Goal: Task Accomplishment & Management: Complete application form

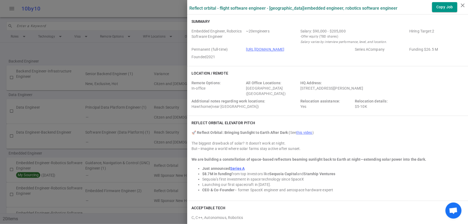
scroll to position [75, 0]
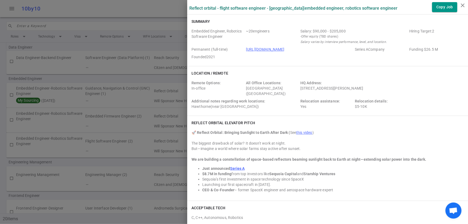
click at [112, 98] on div at bounding box center [234, 112] width 468 height 224
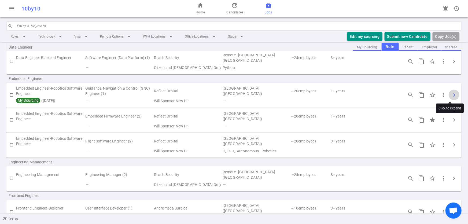
click at [449, 98] on button "chevron_right" at bounding box center [454, 95] width 11 height 11
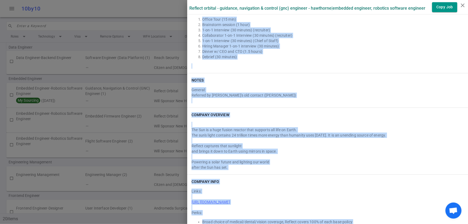
scroll to position [843, 0]
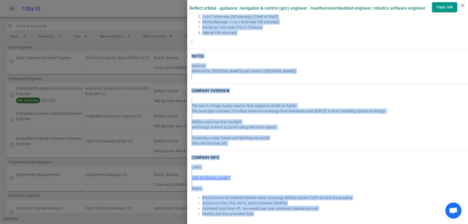
drag, startPoint x: 188, startPoint y: 21, endPoint x: 373, endPoint y: 222, distance: 273.8
copy div "Loremip Dolorsit Ametcons, Adipisci Elitsedd Eiusmodt ~ 80 incididun Utlabo: $0…"
click at [368, 68] on div "Referred by [PERSON_NAME]'s old contact ([PERSON_NAME])" at bounding box center [327, 70] width 272 height 5
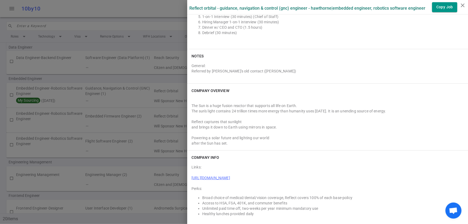
click at [144, 83] on div at bounding box center [234, 112] width 468 height 224
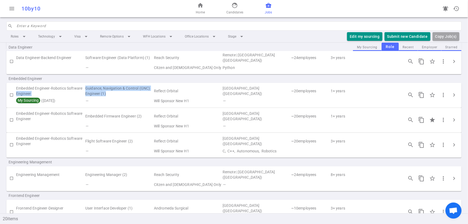
drag, startPoint x: 84, startPoint y: 86, endPoint x: 109, endPoint y: 92, distance: 25.5
click at [109, 92] on tr "Embedded Engineer-Robotics Software Engineer Guidance, Navigation & Control (GN…" at bounding box center [233, 91] width 455 height 12
click at [109, 92] on td "Guidance, Navigation & Control (GNC) Engineer (1)" at bounding box center [119, 91] width 69 height 12
drag, startPoint x: 86, startPoint y: 86, endPoint x: 99, endPoint y: 94, distance: 15.6
click at [99, 94] on td "Guidance, Navigation & Control (GNC) Engineer (1)" at bounding box center [119, 91] width 69 height 12
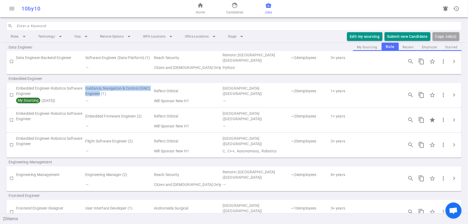
copy td "Guidance, Navigation & Control (GNC) Engineer"
click at [396, 36] on button "Submit new Candidate" at bounding box center [407, 36] width 46 height 9
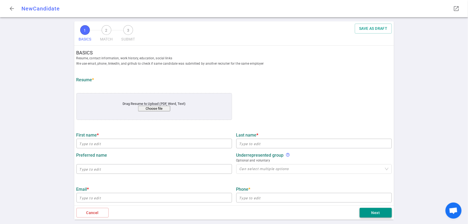
click at [372, 212] on button "Next" at bounding box center [376, 213] width 32 height 10
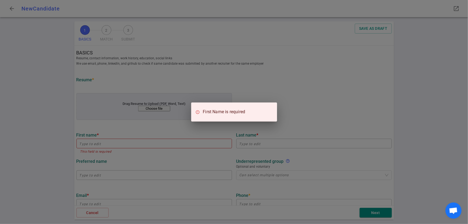
click at [294, 86] on div "First Name is required" at bounding box center [234, 112] width 468 height 224
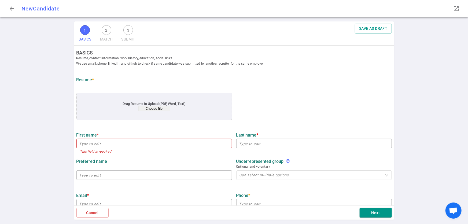
click at [152, 110] on button "Choose file" at bounding box center [154, 109] width 32 height 6
click at [151, 108] on button "Choose file" at bounding box center [154, 109] width 32 height 6
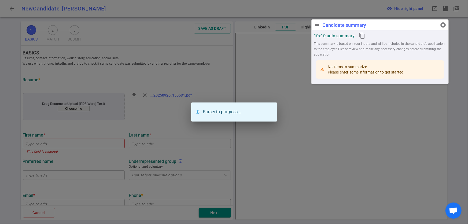
type input "Don"
type input "[PERSON_NAME]"
type input "[EMAIL_ADDRESS][DOMAIN_NAME]"
type input "[PHONE_NUMBER]"
type input "[URL][DOMAIN_NAME]"
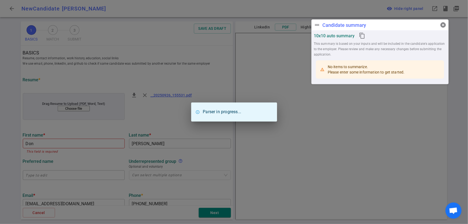
type input "[URL][DOMAIN_NAME]"
type textarea "[DOMAIN_NAME][URL][DOMAIN_NAME][DOMAIN_NAME]"
type input "Northrop Grumman"
type textarea "Principal Software Engineer, Space Systems"
type input "6.7"
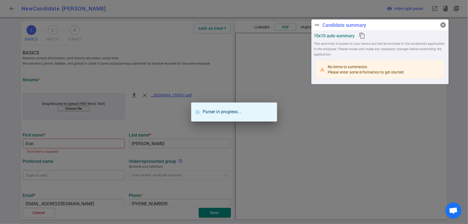
type input "[US_STATE] State"
type input "Mathematics"
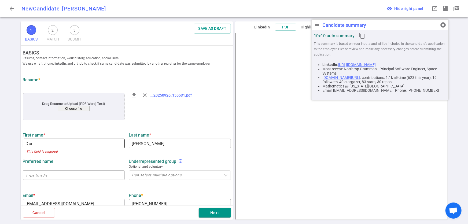
click at [50, 143] on input "Don" at bounding box center [74, 143] width 102 height 9
click at [78, 179] on input "text" at bounding box center [74, 175] width 102 height 9
click at [80, 140] on input "Don" at bounding box center [74, 143] width 102 height 9
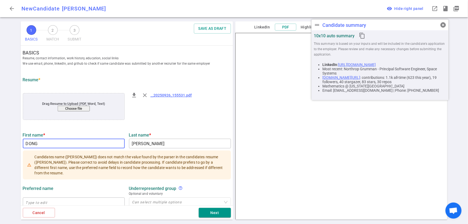
click at [39, 145] on input "DONG" at bounding box center [74, 143] width 102 height 9
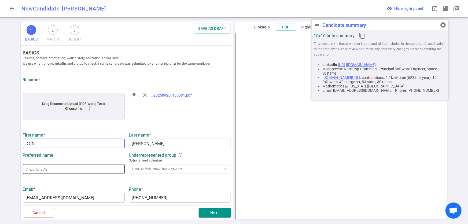
type input "DON"
click at [98, 172] on input "text" at bounding box center [74, 169] width 102 height 9
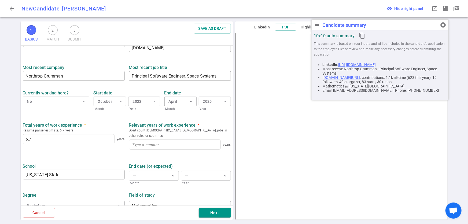
scroll to position [217, 0]
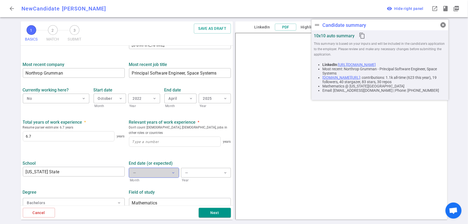
click at [156, 168] on button "— expand_more" at bounding box center [154, 173] width 50 height 10
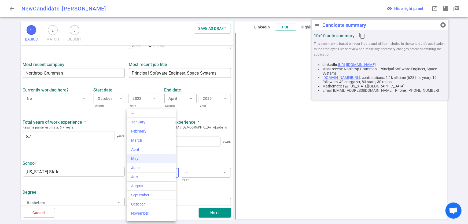
click at [160, 160] on div "May" at bounding box center [151, 159] width 40 height 6
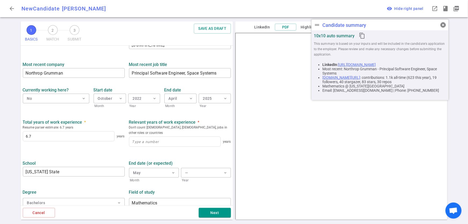
click at [204, 162] on div "End date (or expected) May expand_more Month — expand_more Year" at bounding box center [180, 169] width 106 height 25
click at [200, 168] on button "— expand_more" at bounding box center [206, 173] width 50 height 10
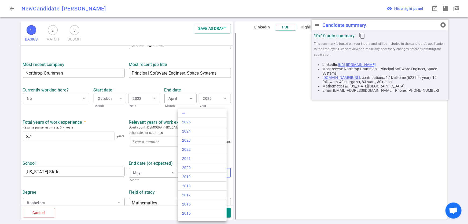
scroll to position [98, 0]
click at [178, 153] on li "2011" at bounding box center [202, 151] width 49 height 9
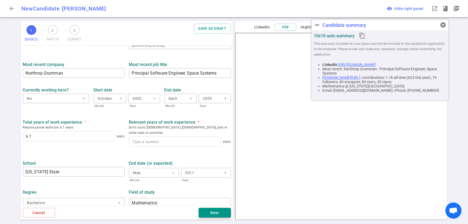
click at [212, 217] on button "Next" at bounding box center [215, 213] width 32 height 10
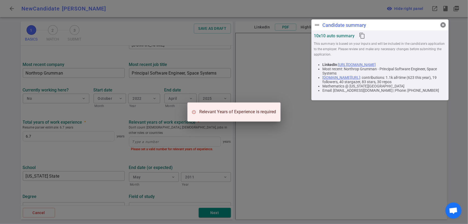
click at [177, 136] on div "Relevant Years of Experience is required" at bounding box center [234, 112] width 468 height 224
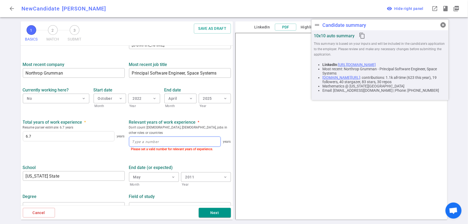
click at [177, 137] on input at bounding box center [174, 142] width 91 height 10
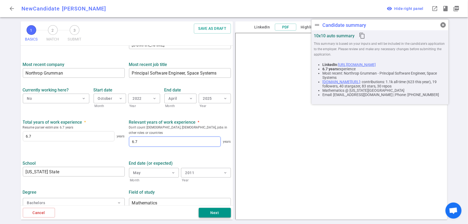
type input "6.7"
click at [218, 210] on button "Next" at bounding box center [215, 213] width 32 height 10
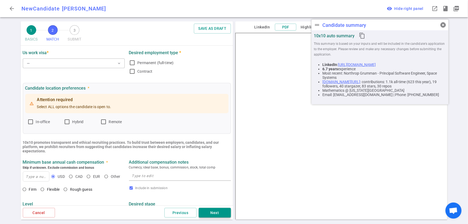
scroll to position [0, 0]
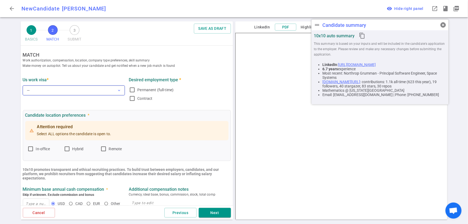
click at [119, 90] on span "expand_more" at bounding box center [119, 90] width 4 height 4
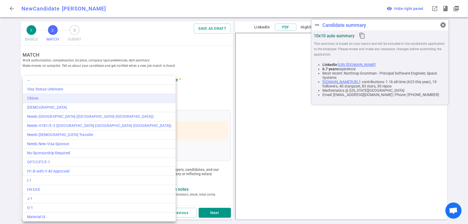
click at [110, 97] on div "Citizen" at bounding box center [99, 98] width 144 height 6
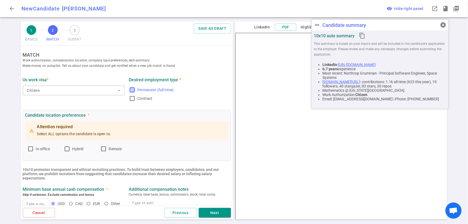
click at [131, 90] on input "Permanent (full-time)" at bounding box center [132, 90] width 6 height 6
checkbox input "true"
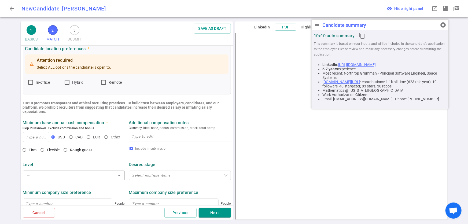
scroll to position [79, 0]
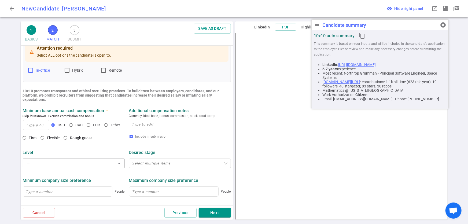
click at [29, 73] on input "In-office" at bounding box center [30, 70] width 6 height 6
checkbox input "true"
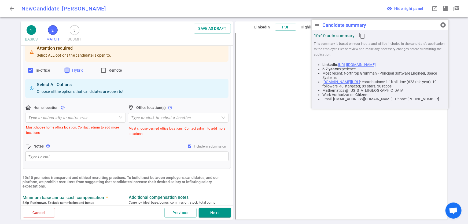
click at [68, 71] on input "Hybrid" at bounding box center [67, 70] width 6 height 6
checkbox input "true"
click at [118, 118] on input "search" at bounding box center [75, 117] width 94 height 9
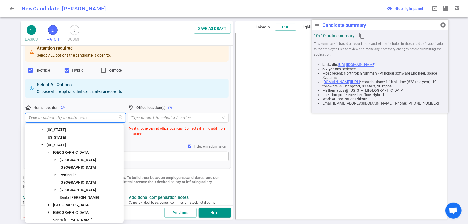
scroll to position [39, 0]
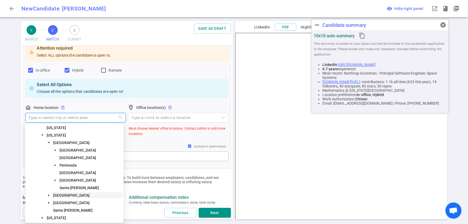
click at [82, 198] on span "[GEOGRAPHIC_DATA]" at bounding box center [87, 195] width 71 height 6
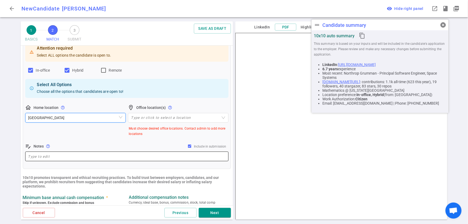
click at [134, 157] on textarea at bounding box center [126, 156] width 197 height 6
click at [196, 120] on div "Type or click to select a location" at bounding box center [178, 118] width 101 height 10
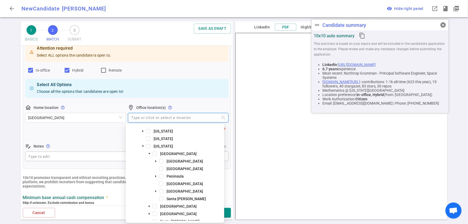
scroll to position [29, 0]
click at [197, 205] on span "[GEOGRAPHIC_DATA]" at bounding box center [191, 205] width 64 height 6
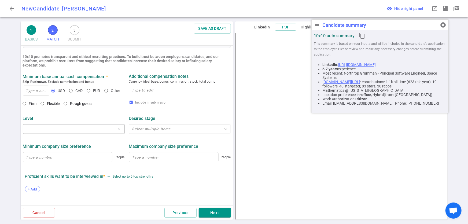
scroll to position [190, 0]
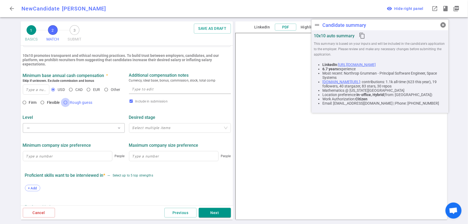
click at [65, 104] on input "Rough guess" at bounding box center [65, 102] width 9 height 9
radio input "true"
click at [35, 94] on input at bounding box center [36, 90] width 26 height 10
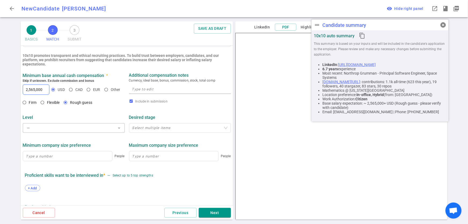
click at [35, 90] on input "2,565,000" at bounding box center [36, 90] width 26 height 10
click at [33, 90] on input "2,565,000" at bounding box center [36, 90] width 26 height 10
type input "255,000"
click at [68, 96] on div "255,000 USD CAD EUR Other" at bounding box center [74, 89] width 102 height 12
click at [35, 188] on span "+ Add" at bounding box center [32, 188] width 13 height 4
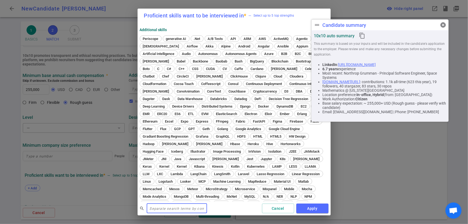
click at [104, 139] on div "Proficient skills want to be interviewed in * — Select up to 5 top strengths Ad…" at bounding box center [234, 112] width 468 height 224
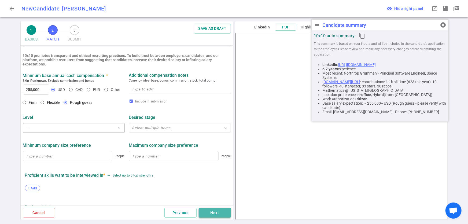
click at [218, 212] on button "Next" at bounding box center [215, 213] width 32 height 10
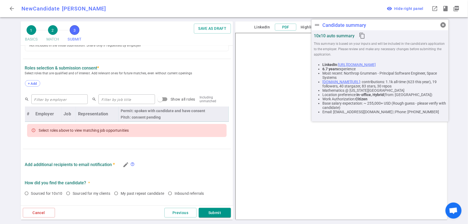
scroll to position [187, 0]
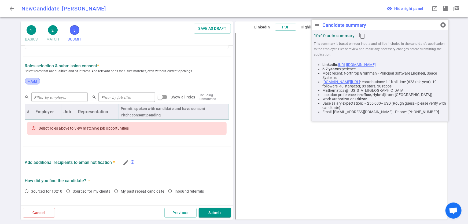
click at [37, 83] on span "+ Add" at bounding box center [32, 81] width 13 height 4
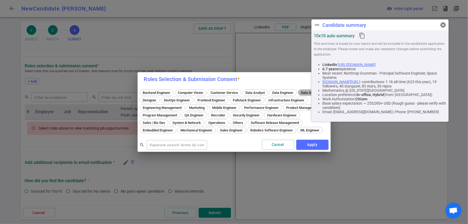
click at [299, 95] on span "Data Scientist" at bounding box center [311, 93] width 25 height 4
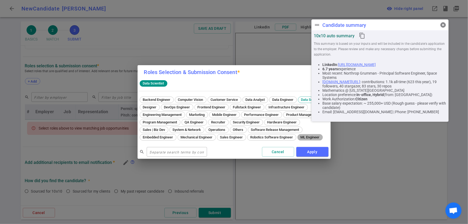
click at [297, 140] on div "ML Engineer" at bounding box center [309, 137] width 25 height 6
click at [176, 136] on div "Embedded Engineer" at bounding box center [158, 137] width 37 height 6
click at [245, 128] on span "Others" at bounding box center [238, 130] width 14 height 4
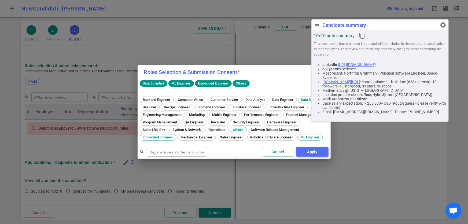
click at [315, 157] on button "Apply" at bounding box center [312, 152] width 32 height 10
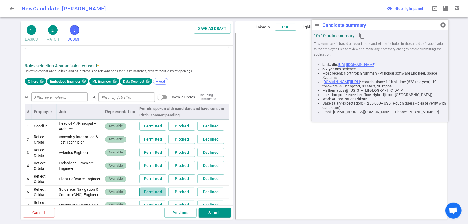
click at [159, 196] on button "Permitted" at bounding box center [152, 191] width 27 height 9
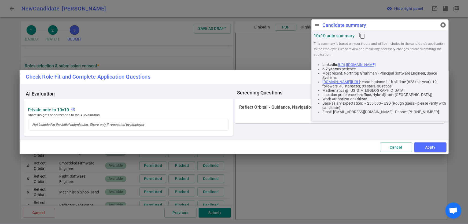
click at [316, 127] on div "AI Evaluation Private Note to 10x10 help_outline Share insights or corrections …" at bounding box center [234, 112] width 420 height 48
click at [418, 145] on button "Apply" at bounding box center [430, 147] width 32 height 10
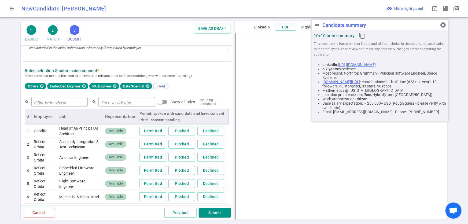
scroll to position [181, 0]
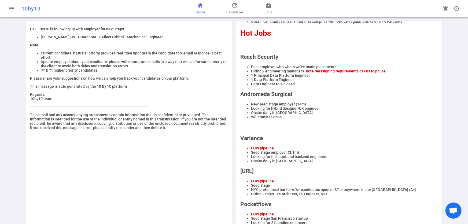
scroll to position [178, 0]
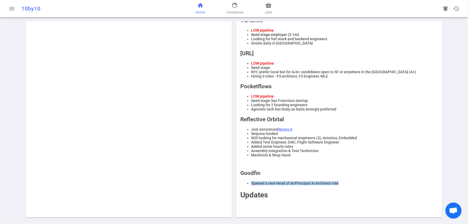
drag, startPoint x: 338, startPoint y: 184, endPoint x: 250, endPoint y: 183, distance: 88.2
click at [251, 183] on li "Opened a new Head of AI/Principal AI Architect role" at bounding box center [344, 183] width 187 height 4
click at [383, 136] on li "Still looking for mechanical engineers (3), Avionics, Embedded" at bounding box center [344, 138] width 187 height 4
click at [268, 10] on span "Jobs" at bounding box center [268, 12] width 7 height 5
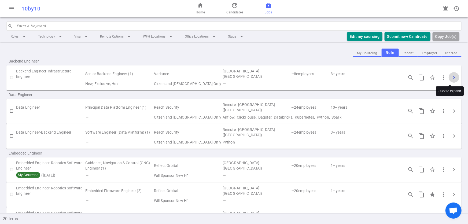
click at [451, 82] on button "chevron_right" at bounding box center [454, 77] width 11 height 11
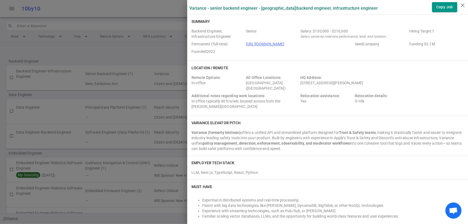
click at [111, 60] on div at bounding box center [234, 112] width 468 height 224
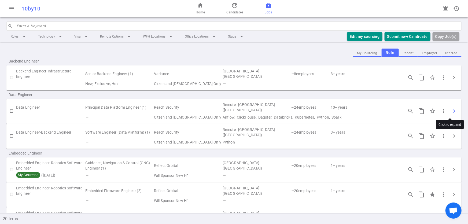
click at [451, 114] on span "chevron_right" at bounding box center [454, 111] width 6 height 6
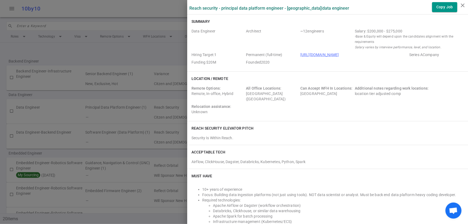
click at [108, 52] on div at bounding box center [234, 112] width 468 height 224
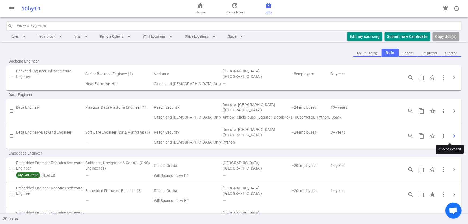
click at [452, 139] on button "chevron_right" at bounding box center [454, 136] width 11 height 11
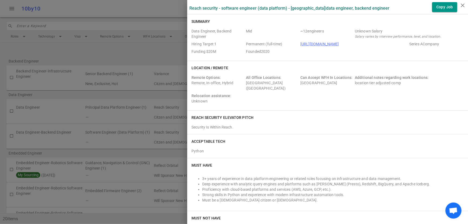
click at [145, 61] on div at bounding box center [234, 112] width 468 height 224
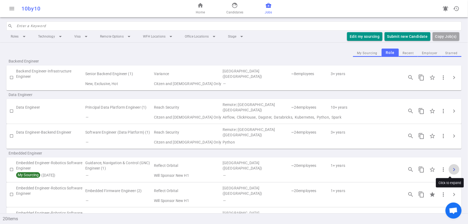
click at [451, 168] on span "chevron_right" at bounding box center [454, 169] width 6 height 6
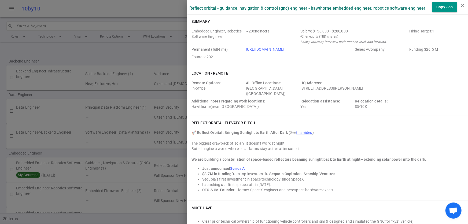
click at [137, 46] on div at bounding box center [234, 112] width 468 height 224
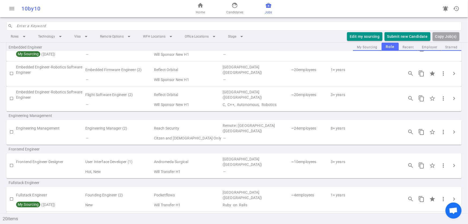
scroll to position [147, 0]
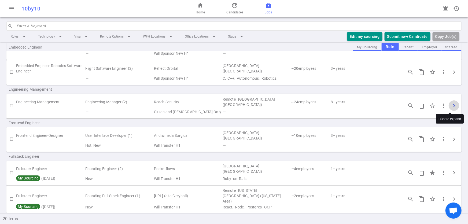
click at [451, 106] on span "chevron_right" at bounding box center [454, 105] width 6 height 6
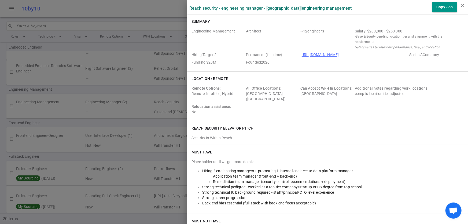
click at [66, 90] on div at bounding box center [234, 112] width 468 height 224
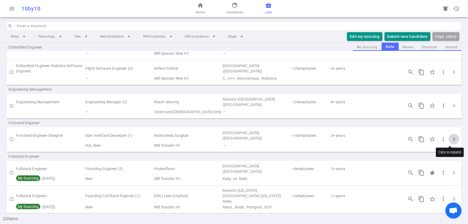
click at [452, 138] on span "chevron_right" at bounding box center [454, 139] width 6 height 6
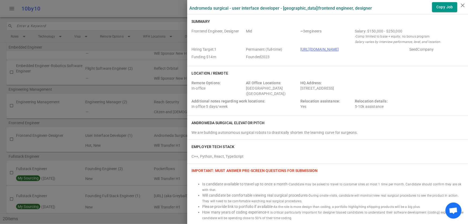
click at [145, 87] on div at bounding box center [234, 112] width 468 height 224
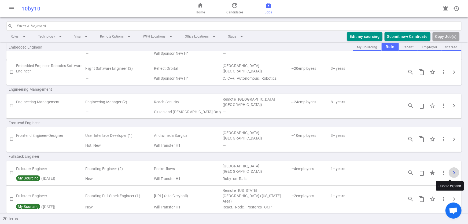
click at [451, 171] on span "chevron_right" at bounding box center [454, 172] width 6 height 6
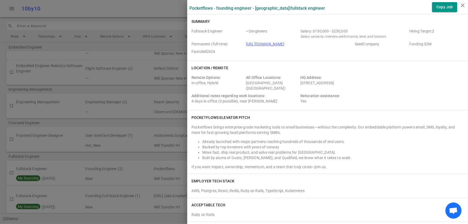
click at [155, 89] on div at bounding box center [234, 112] width 468 height 224
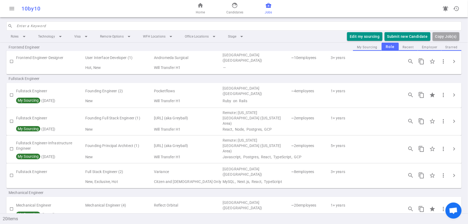
scroll to position [231, 0]
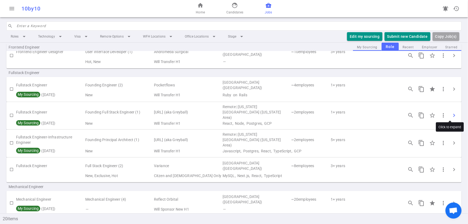
click at [451, 116] on span "chevron_right" at bounding box center [454, 115] width 6 height 6
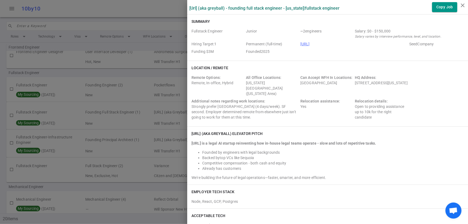
click at [121, 75] on div at bounding box center [234, 112] width 468 height 224
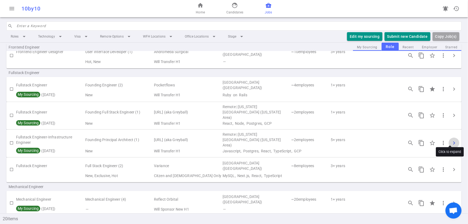
click at [451, 140] on span "chevron_right" at bounding box center [454, 143] width 6 height 6
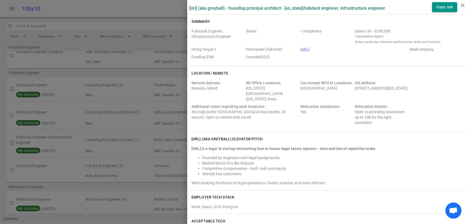
click at [147, 72] on div at bounding box center [234, 112] width 468 height 224
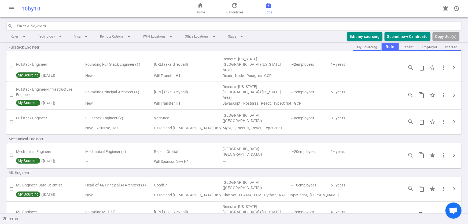
scroll to position [280, 0]
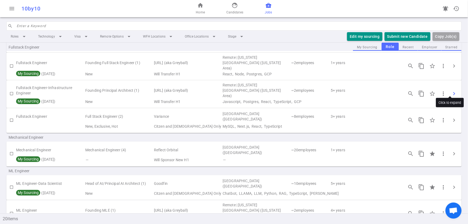
click at [451, 90] on span "chevron_right" at bounding box center [454, 93] width 6 height 6
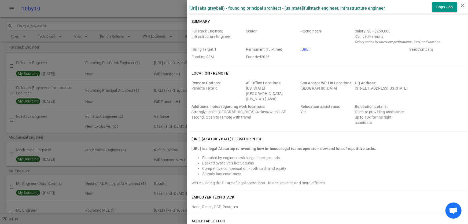
click at [131, 115] on div at bounding box center [234, 112] width 468 height 224
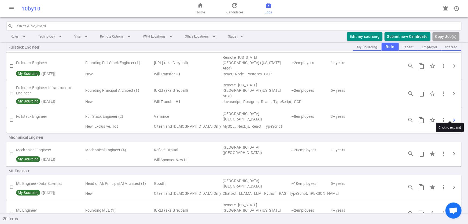
click at [451, 117] on span "chevron_right" at bounding box center [454, 120] width 6 height 6
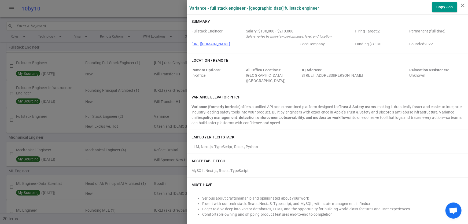
click at [136, 131] on div at bounding box center [234, 112] width 468 height 224
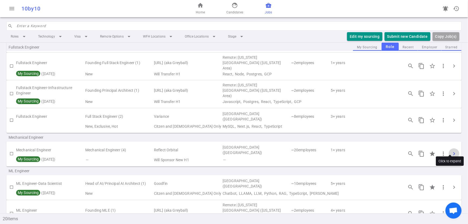
click at [451, 150] on span "chevron_right" at bounding box center [454, 153] width 6 height 6
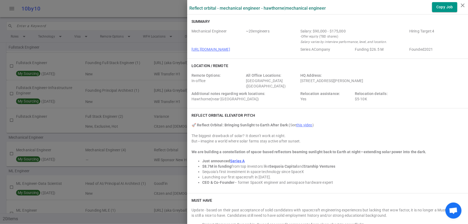
click at [164, 132] on div at bounding box center [234, 112] width 468 height 224
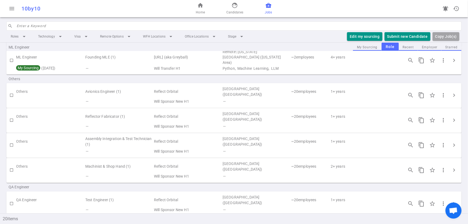
scroll to position [190, 0]
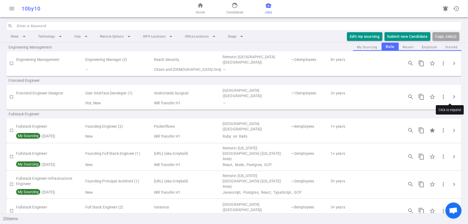
click at [451, 95] on span "chevron_right" at bounding box center [454, 97] width 6 height 6
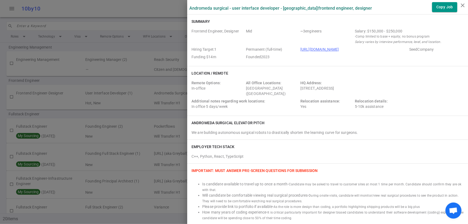
click at [152, 80] on div at bounding box center [234, 112] width 468 height 224
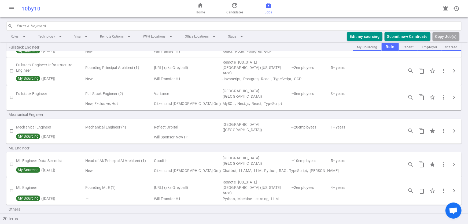
scroll to position [300, 0]
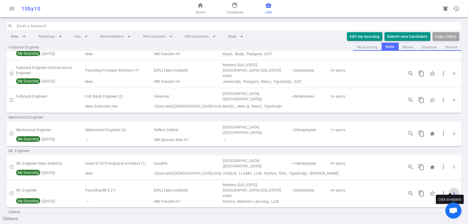
click at [451, 190] on span "chevron_right" at bounding box center [454, 193] width 6 height 6
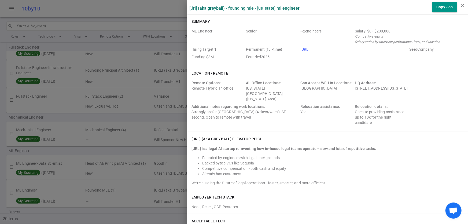
click at [104, 149] on div at bounding box center [234, 112] width 468 height 224
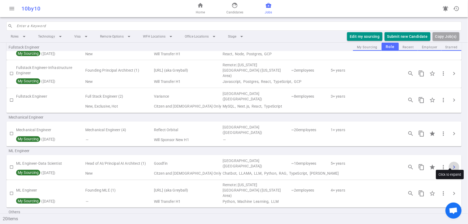
click at [451, 164] on span "chevron_right" at bounding box center [454, 167] width 6 height 6
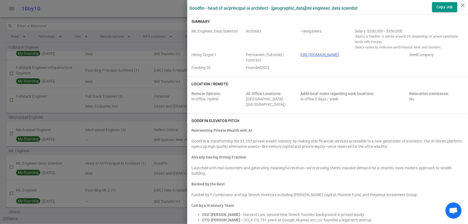
click at [187, 8] on div "Goodfin - Head of AI/Principal AI Architect - San Francisco | ML Engineer, Data…" at bounding box center [327, 7] width 281 height 10
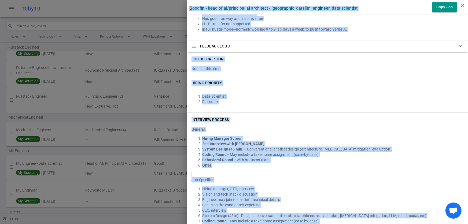
scroll to position [598, 0]
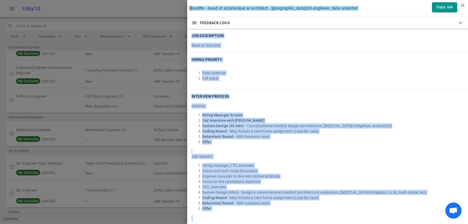
drag, startPoint x: 185, startPoint y: 8, endPoint x: 421, endPoint y: 210, distance: 310.5
copy div "Goodfin - Head of AI/Principal AI Architect - San Francisco | ML Engineer, Data…"
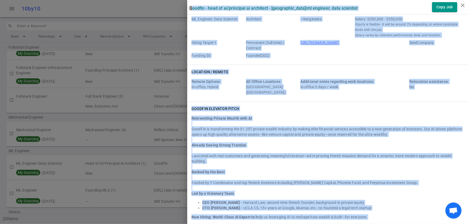
scroll to position [0, 0]
